Goal: Use online tool/utility: Utilize a website feature to perform a specific function

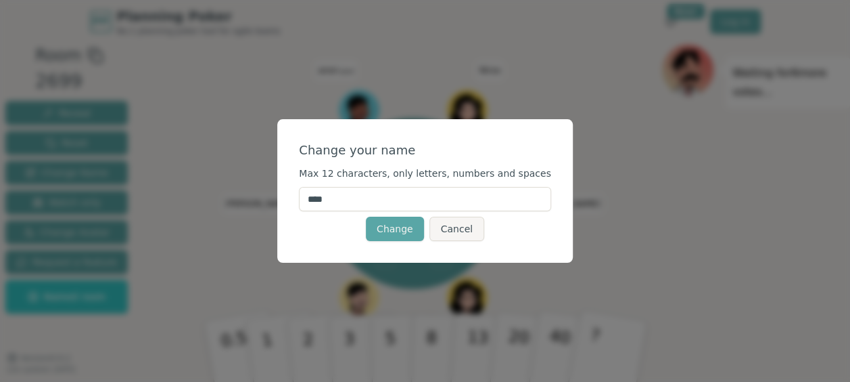
click at [369, 195] on input "****" at bounding box center [425, 199] width 252 height 24
type input "*"
type input "******"
click button "Change" at bounding box center [395, 228] width 58 height 24
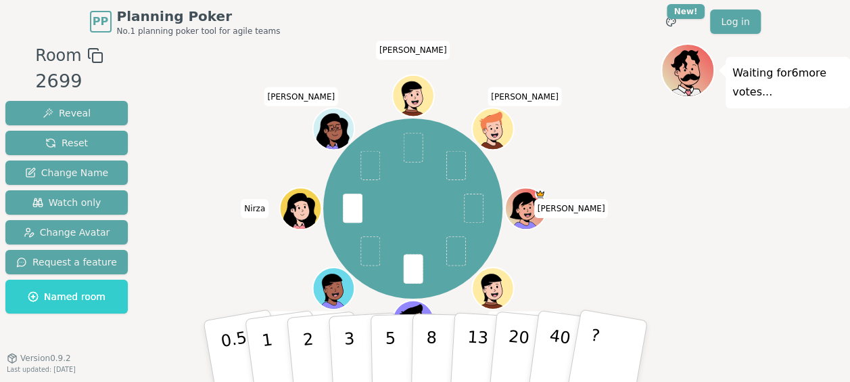
scroll to position [34, 0]
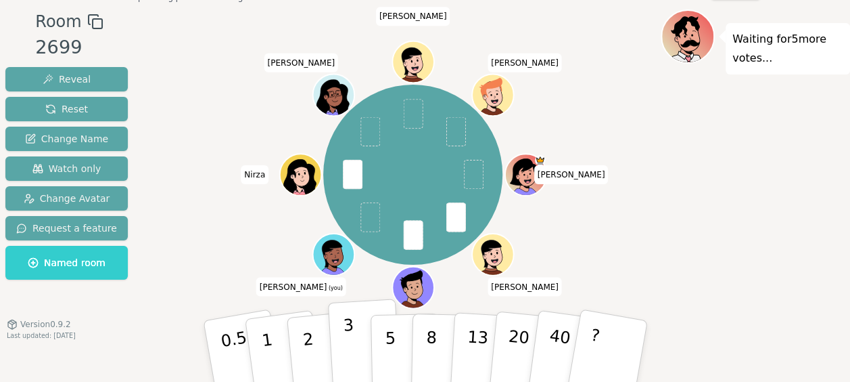
click at [346, 345] on p "3" at bounding box center [349, 352] width 15 height 74
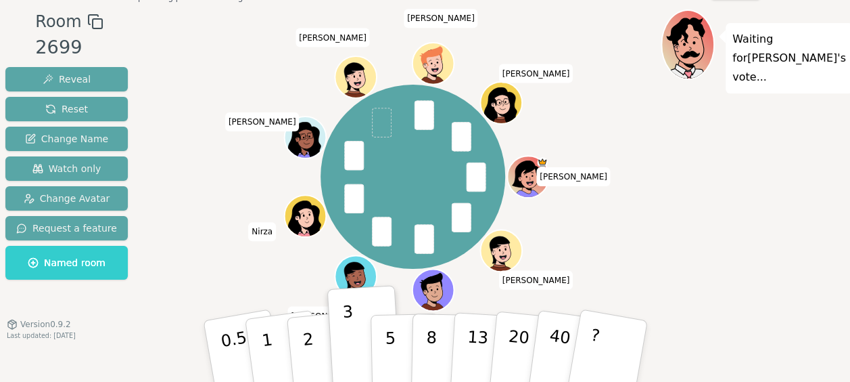
click at [342, 272] on icon at bounding box center [357, 273] width 32 height 5
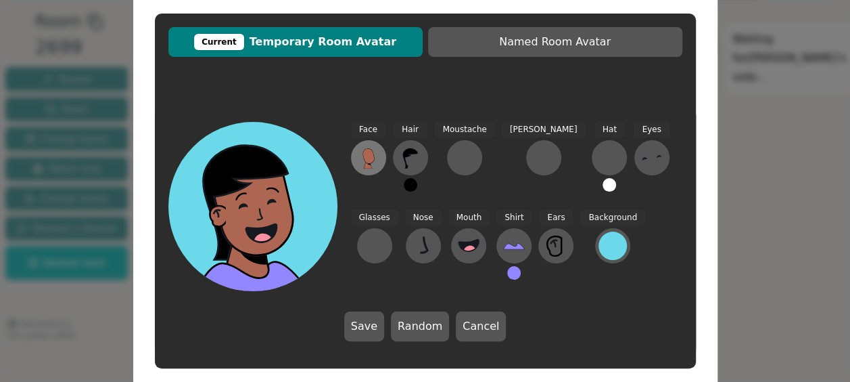
click at [368, 144] on button at bounding box center [368, 157] width 35 height 35
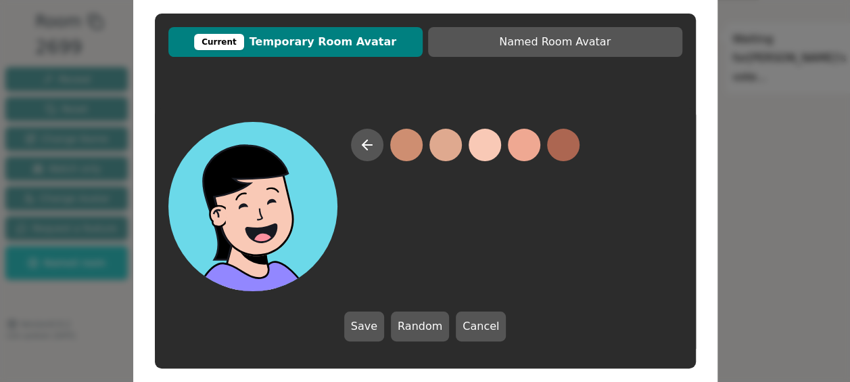
click at [484, 151] on button at bounding box center [485, 145] width 32 height 32
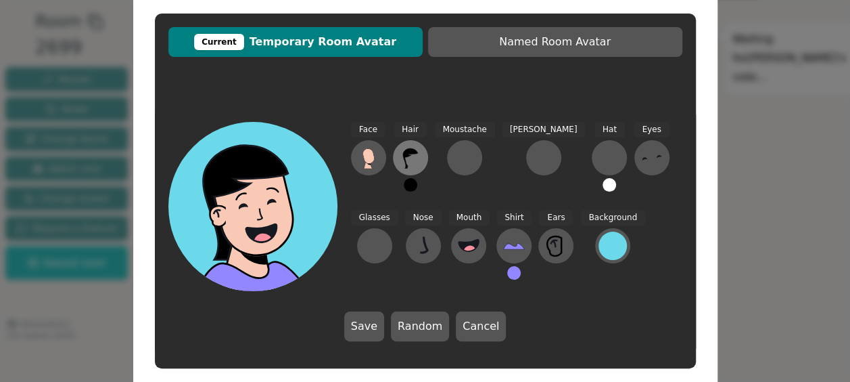
click at [407, 150] on icon at bounding box center [410, 158] width 15 height 20
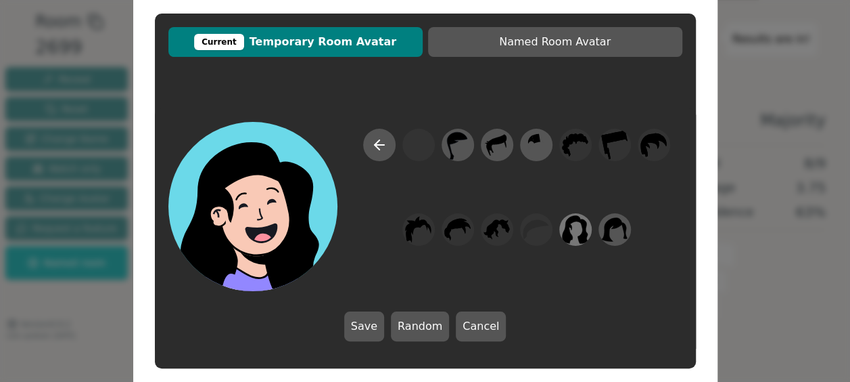
click at [579, 222] on icon at bounding box center [575, 229] width 26 height 30
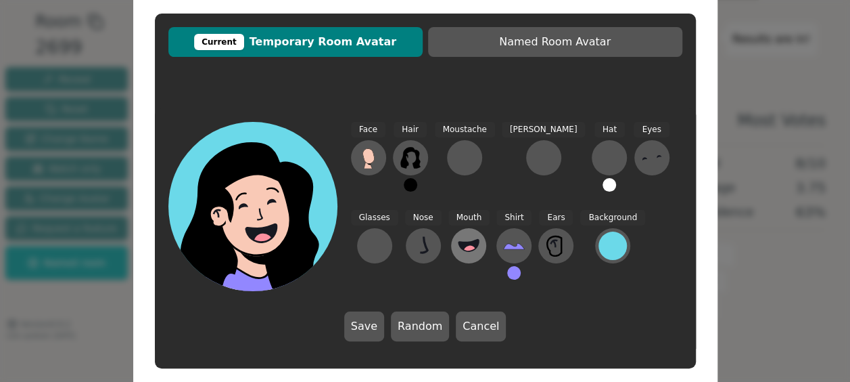
click at [458, 239] on icon at bounding box center [469, 246] width 22 height 22
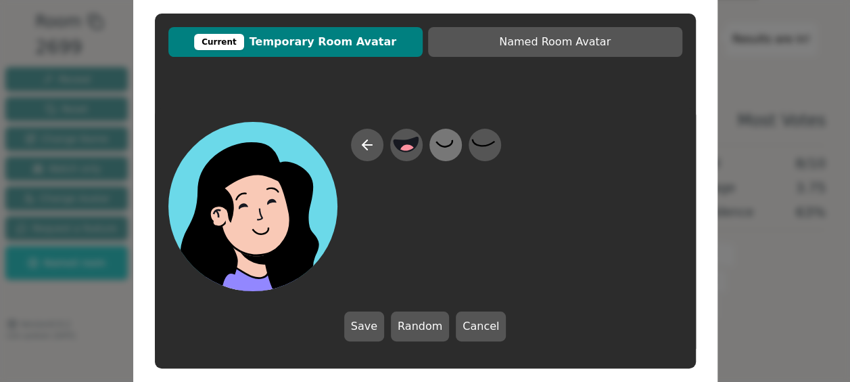
click at [448, 146] on icon at bounding box center [444, 143] width 16 height 7
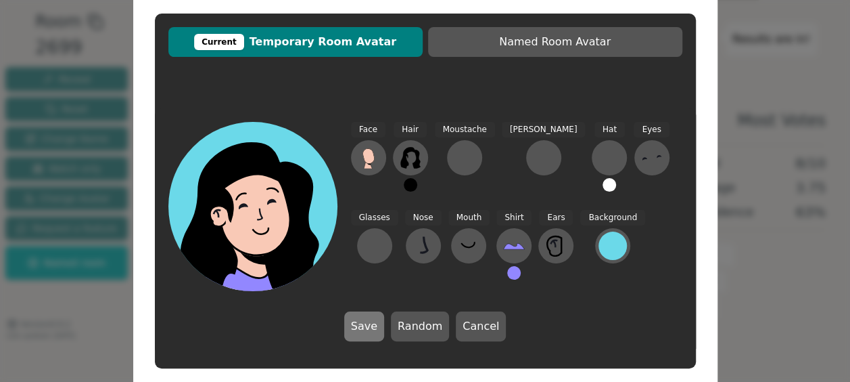
click at [377, 322] on button "Save" at bounding box center [364, 326] width 40 height 30
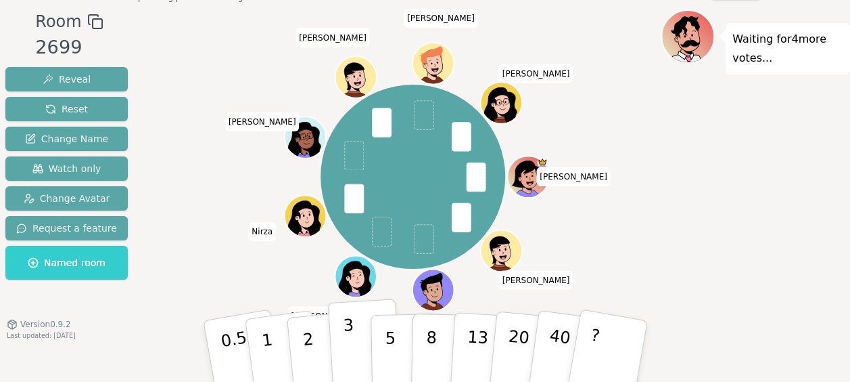
click at [349, 337] on p "3" at bounding box center [349, 352] width 15 height 74
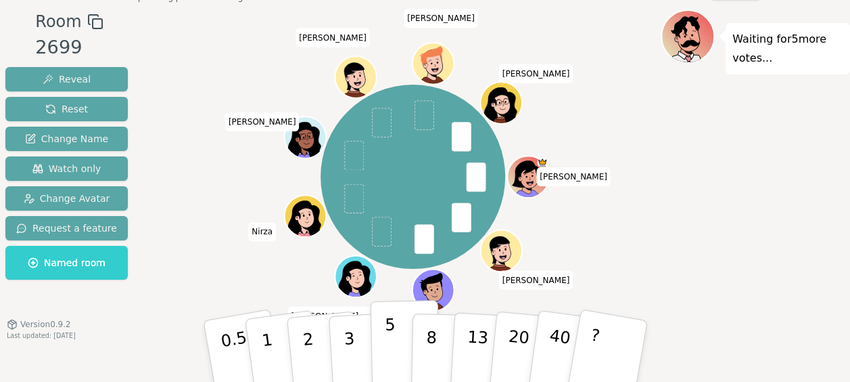
click at [387, 329] on p "5" at bounding box center [390, 351] width 12 height 73
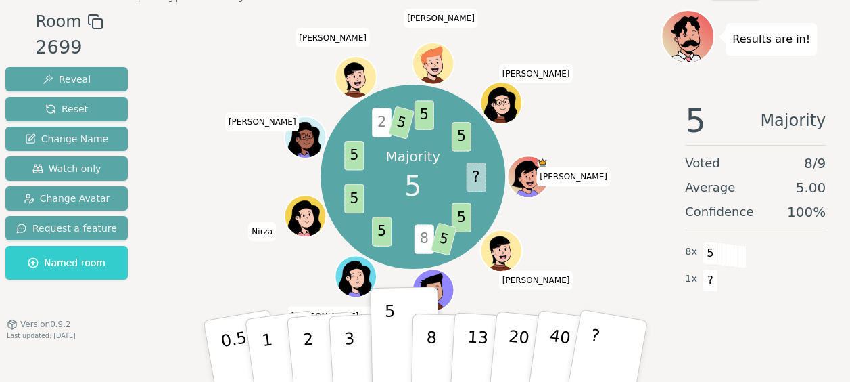
click at [346, 265] on icon at bounding box center [354, 279] width 33 height 36
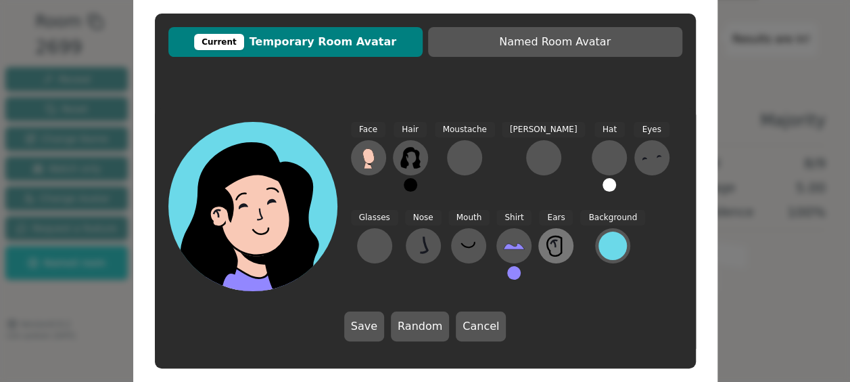
click at [545, 244] on icon at bounding box center [556, 246] width 22 height 22
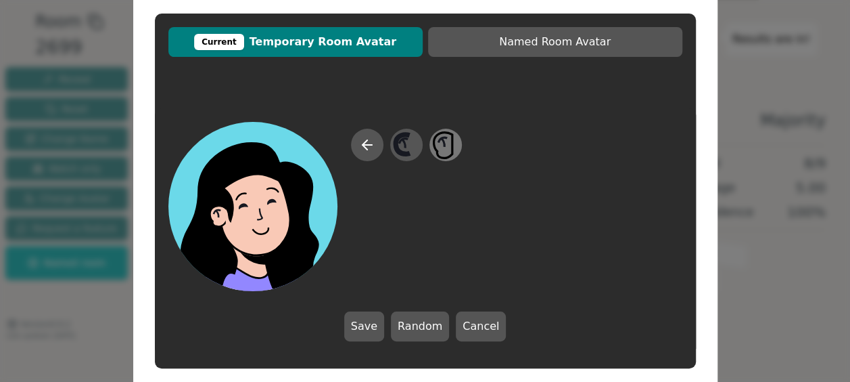
click at [451, 135] on icon at bounding box center [445, 145] width 26 height 30
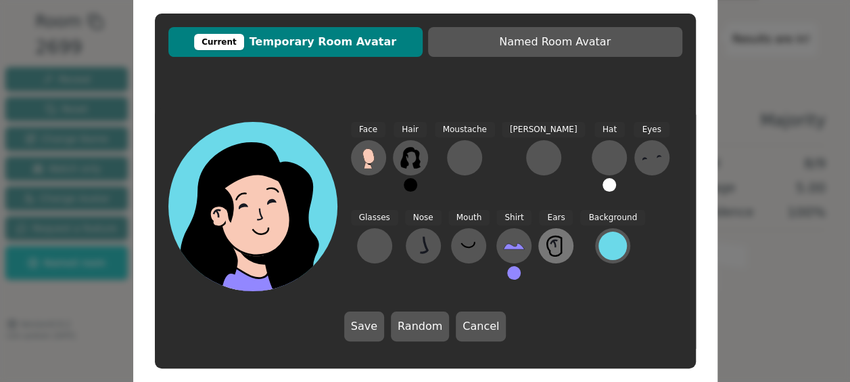
click at [551, 239] on icon at bounding box center [554, 241] width 7 height 4
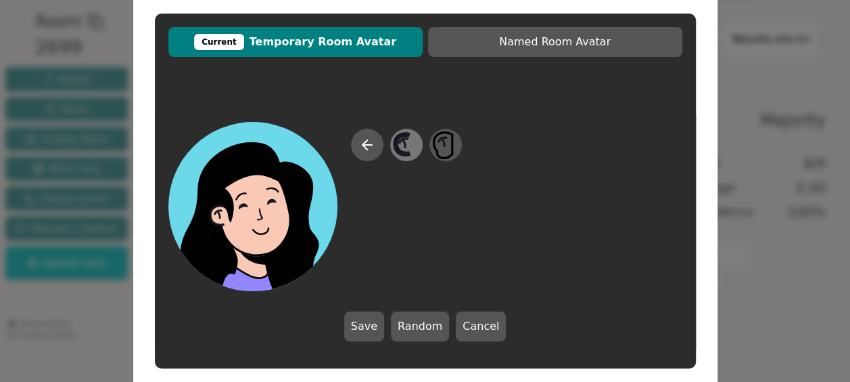
click at [418, 133] on icon at bounding box center [406, 145] width 26 height 30
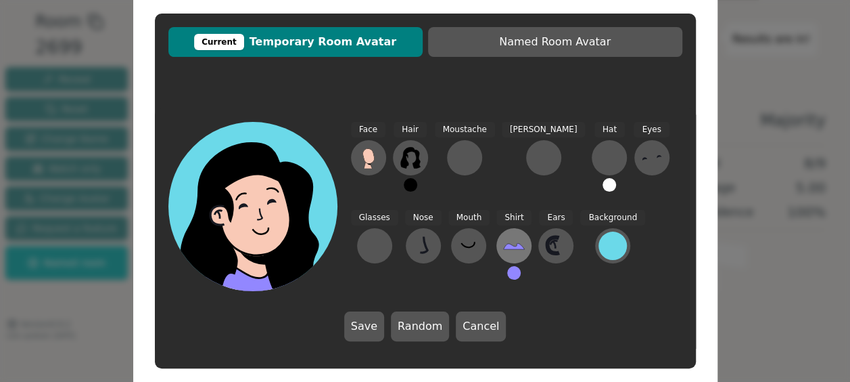
click at [503, 237] on icon at bounding box center [514, 246] width 22 height 22
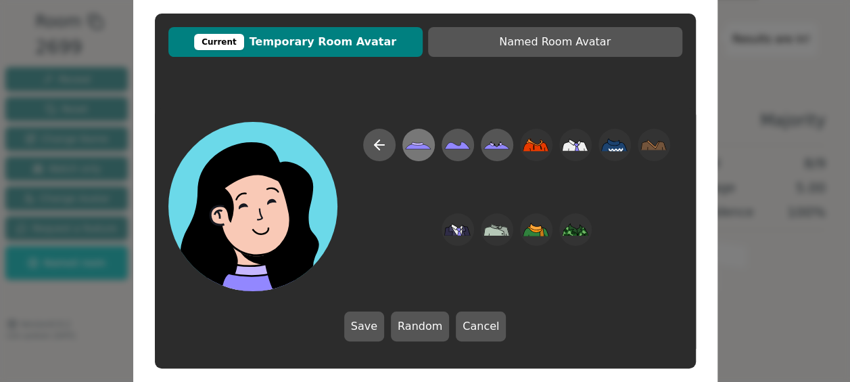
click at [428, 147] on icon at bounding box center [418, 146] width 26 height 6
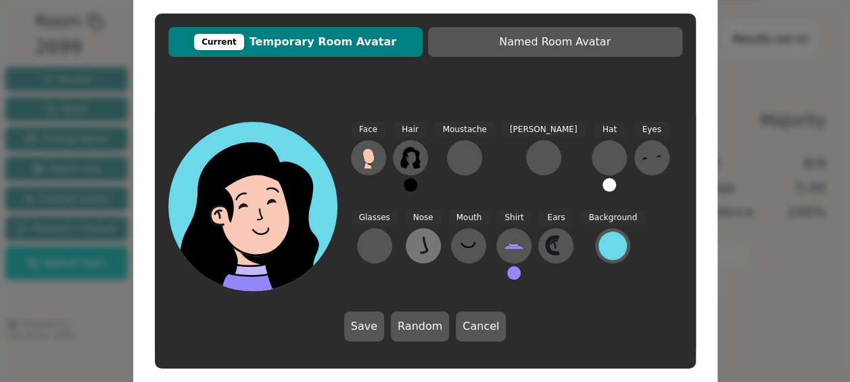
click at [413, 248] on icon at bounding box center [424, 246] width 22 height 22
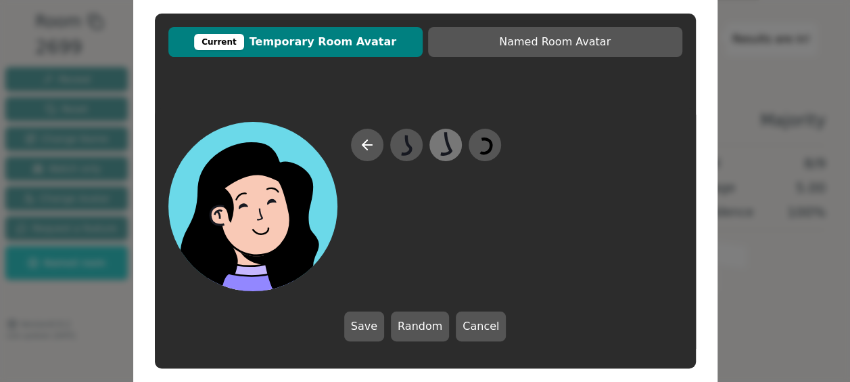
click at [448, 151] on icon at bounding box center [445, 145] width 26 height 30
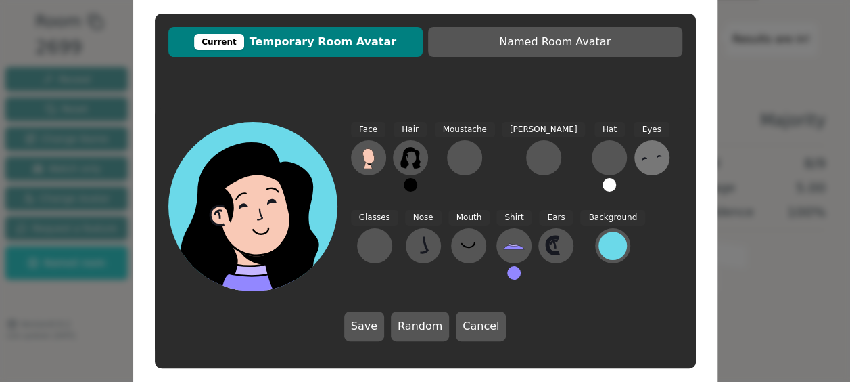
click at [641, 154] on icon at bounding box center [652, 158] width 22 height 22
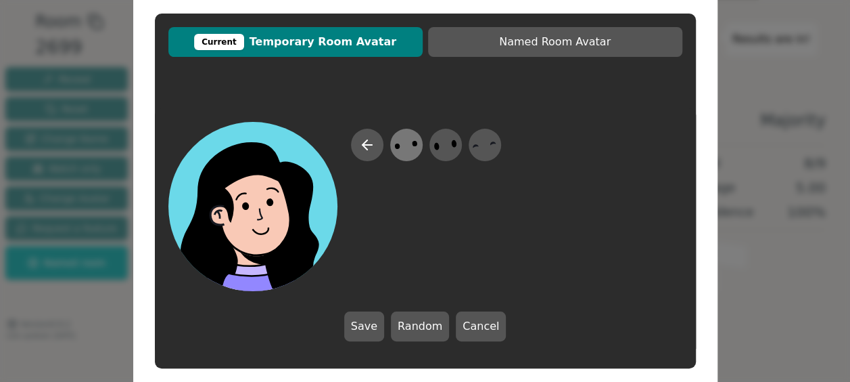
click at [393, 147] on icon at bounding box center [406, 145] width 26 height 30
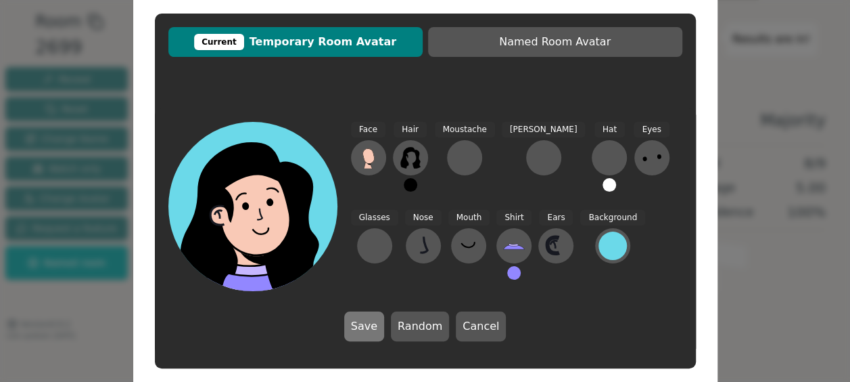
click at [364, 330] on button "Save" at bounding box center [364, 326] width 40 height 30
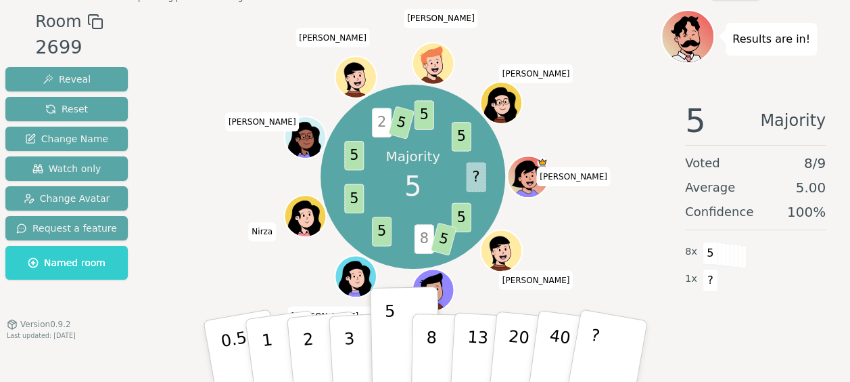
click at [352, 273] on icon at bounding box center [357, 273] width 32 height 5
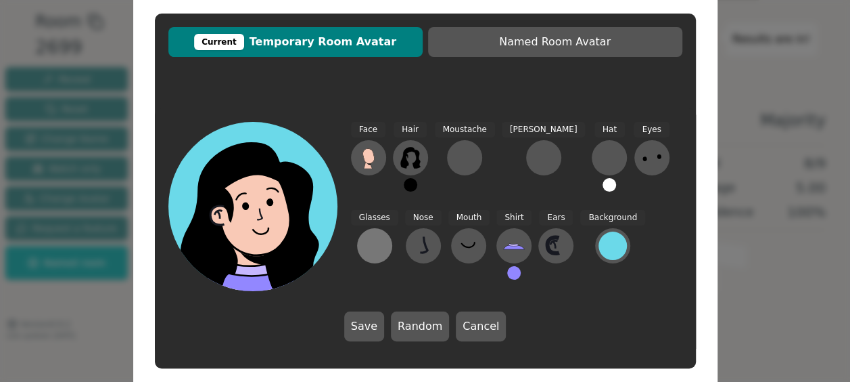
click at [386, 235] on div at bounding box center [375, 246] width 22 height 22
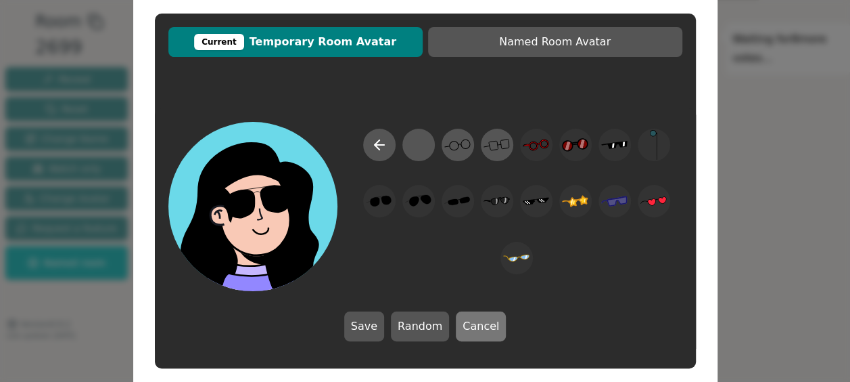
click at [474, 330] on button "Cancel" at bounding box center [481, 326] width 50 height 30
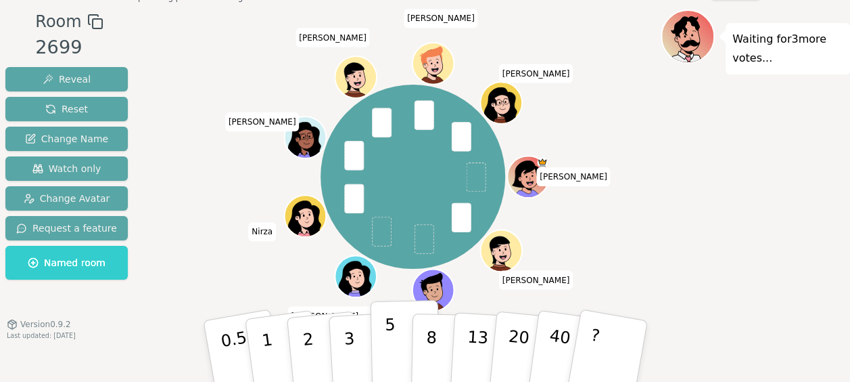
click at [390, 338] on p "5" at bounding box center [390, 351] width 12 height 73
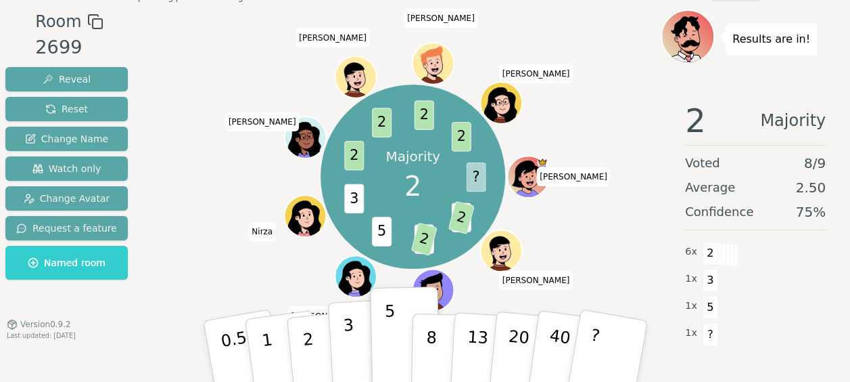
click at [345, 352] on p "3" at bounding box center [349, 352] width 15 height 74
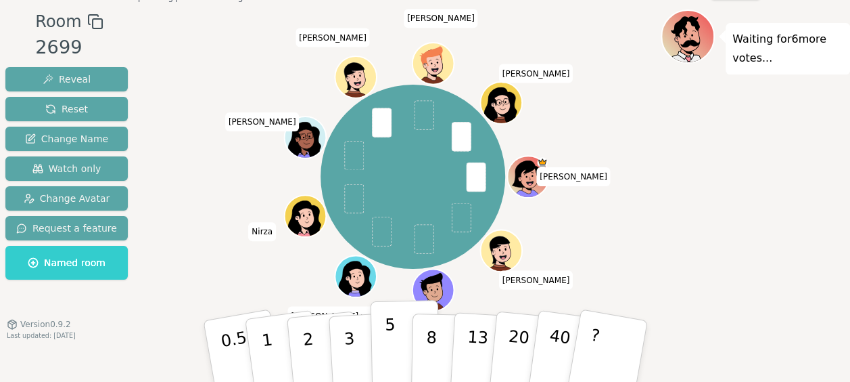
click at [386, 325] on p "5" at bounding box center [390, 351] width 12 height 73
